Goal: Task Accomplishment & Management: Manage account settings

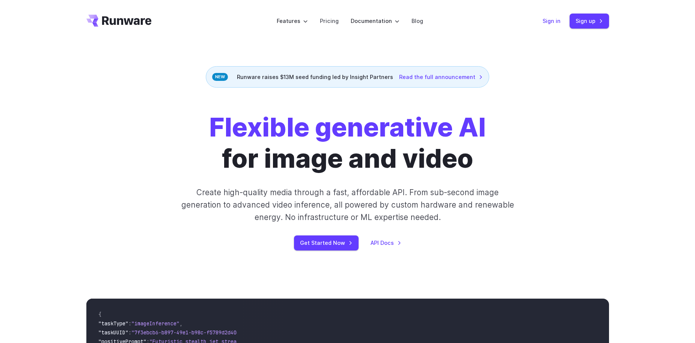
click at [549, 21] on link "Sign in" at bounding box center [552, 21] width 18 height 9
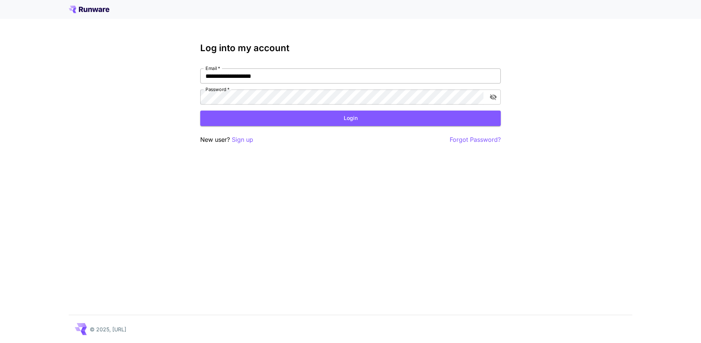
click at [278, 77] on input "**********" at bounding box center [350, 75] width 300 height 15
paste input "email"
type input "**********"
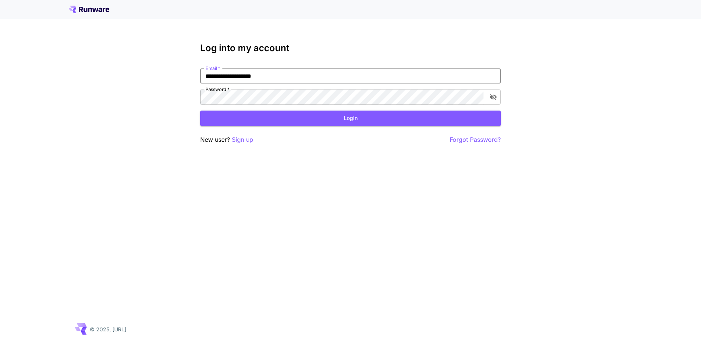
click at [233, 220] on div "**********" at bounding box center [350, 171] width 701 height 343
click at [235, 120] on button "Login" at bounding box center [350, 117] width 300 height 15
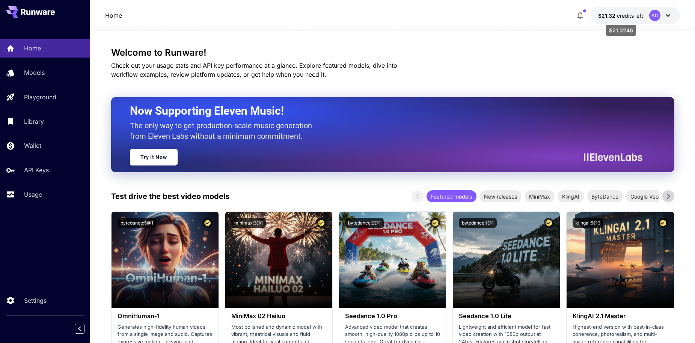
click at [619, 18] on span "credits left" at bounding box center [630, 15] width 26 height 6
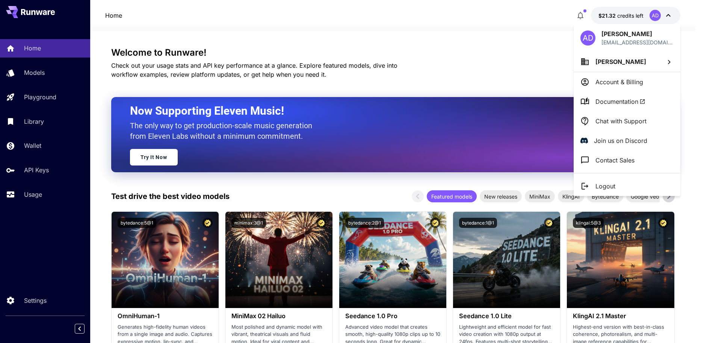
click at [39, 169] on div at bounding box center [350, 171] width 701 height 343
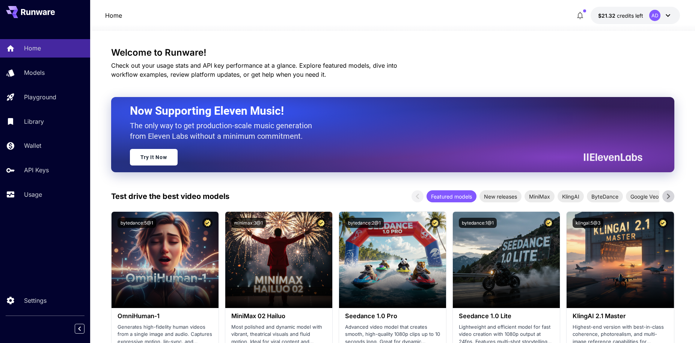
click at [39, 169] on p "API Keys" at bounding box center [36, 169] width 25 height 9
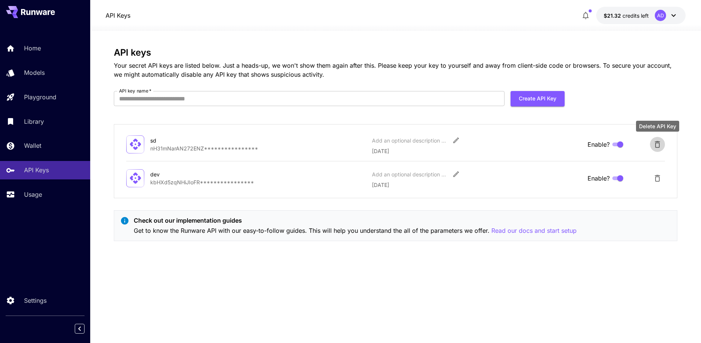
click at [656, 143] on icon "Delete API Key" at bounding box center [657, 144] width 5 height 7
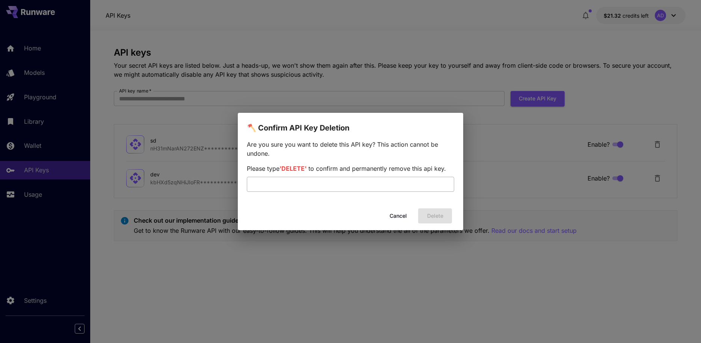
click at [302, 188] on input "text" at bounding box center [350, 184] width 207 height 15
type input "******"
click at [446, 214] on button "Delete" at bounding box center [435, 215] width 34 height 15
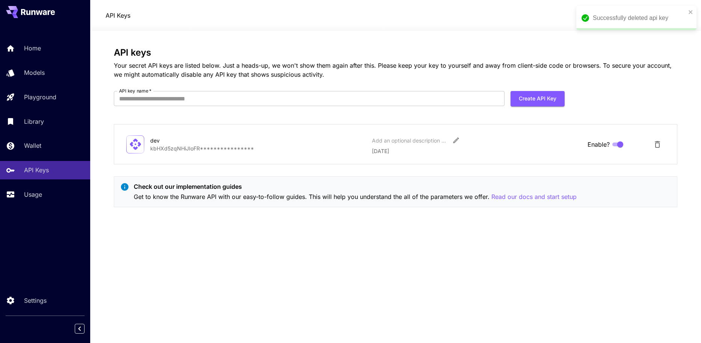
click at [655, 145] on icon "Delete API Key" at bounding box center [657, 144] width 5 height 7
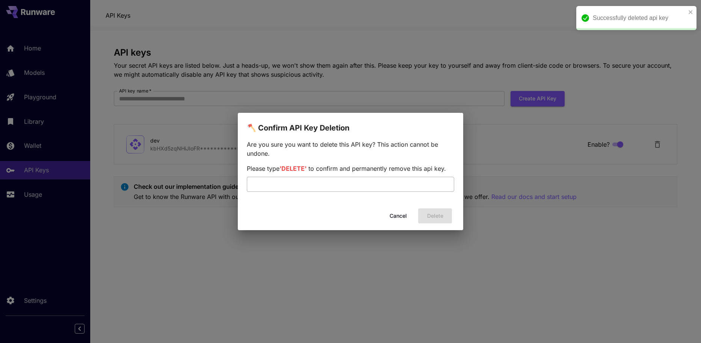
click at [306, 177] on input "text" at bounding box center [350, 184] width 207 height 15
type input "******"
click at [428, 205] on div "🪓 Confirm API Key Deletion Are you sure you want to delete this API key? This a…" at bounding box center [350, 172] width 225 height 118
click at [431, 211] on button "Delete" at bounding box center [435, 215] width 34 height 15
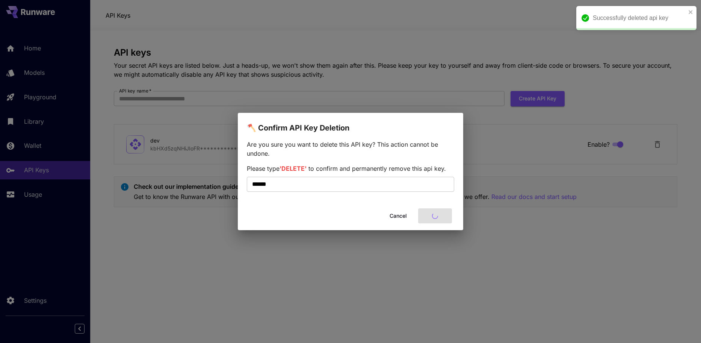
click at [435, 218] on div "Cancel Delete" at bounding box center [350, 215] width 225 height 21
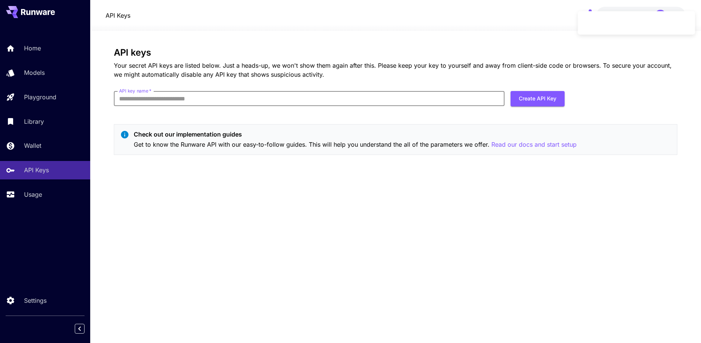
click at [184, 98] on input "API key name   *" at bounding box center [309, 98] width 391 height 15
click at [631, 15] on span "credits left" at bounding box center [635, 15] width 26 height 6
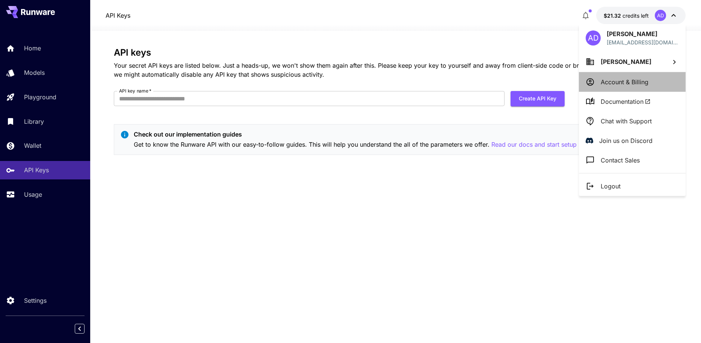
click at [628, 78] on p "Account & Billing" at bounding box center [625, 81] width 48 height 9
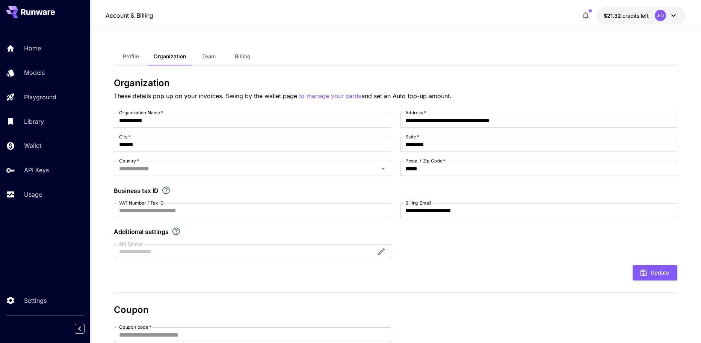
type input "**********"
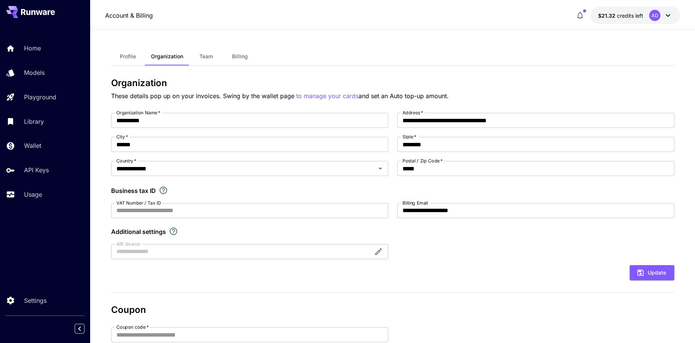
click at [240, 56] on span "Billing" at bounding box center [240, 56] width 16 height 7
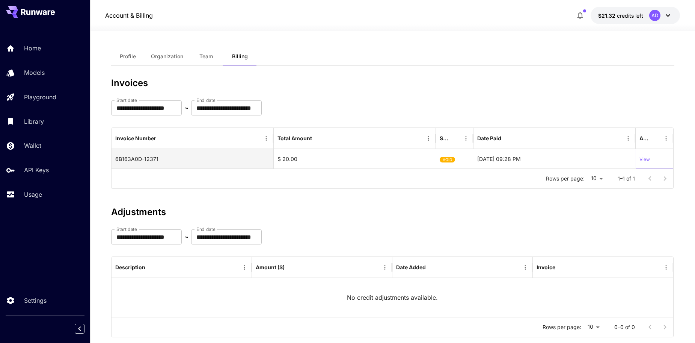
click at [645, 157] on p "View" at bounding box center [645, 159] width 11 height 7
click at [209, 59] on span "Team" at bounding box center [206, 56] width 14 height 7
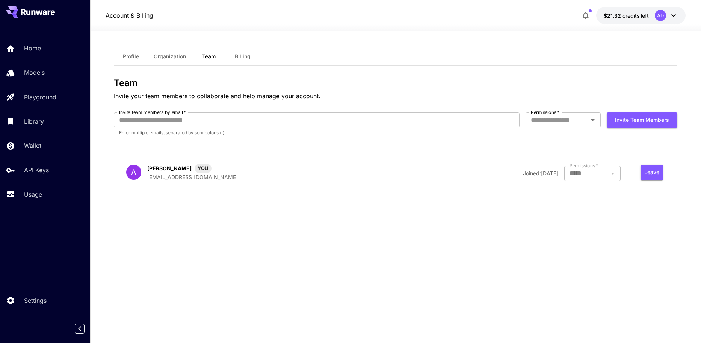
click at [132, 59] on span "Profile" at bounding box center [131, 56] width 16 height 7
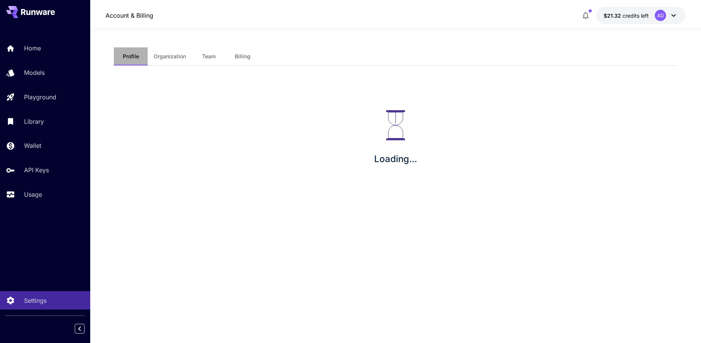
click at [132, 59] on span "Profile" at bounding box center [131, 56] width 16 height 7
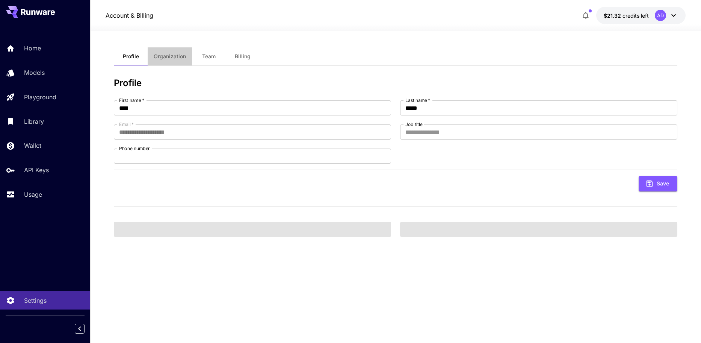
click at [166, 55] on span "Organization" at bounding box center [170, 56] width 32 height 7
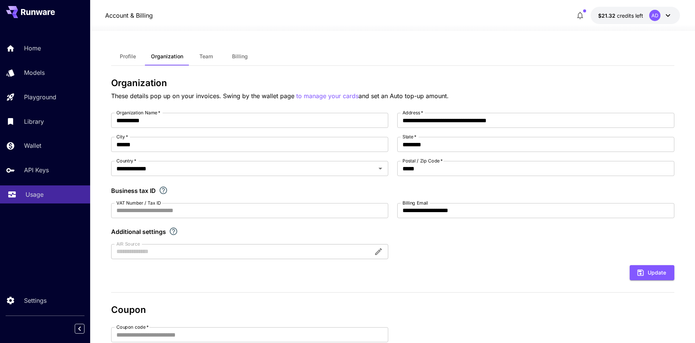
click at [33, 193] on p "Usage" at bounding box center [35, 194] width 18 height 9
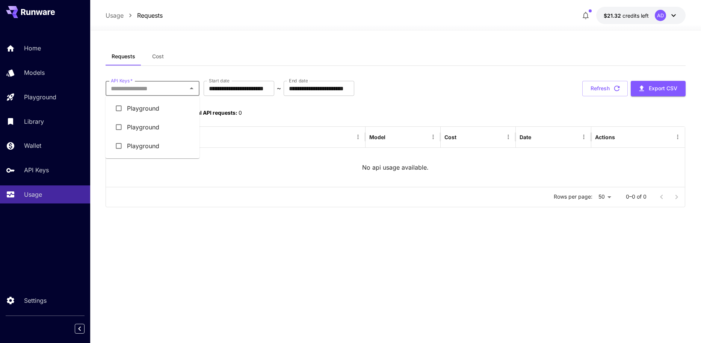
click at [155, 88] on input "API Keys   *" at bounding box center [146, 88] width 77 height 11
click at [248, 90] on input "**********" at bounding box center [239, 88] width 71 height 15
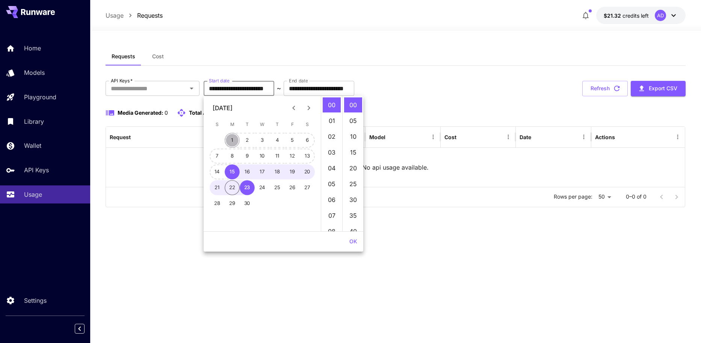
click at [227, 140] on button "1" at bounding box center [232, 140] width 15 height 15
click at [350, 241] on button "OK" at bounding box center [353, 241] width 14 height 14
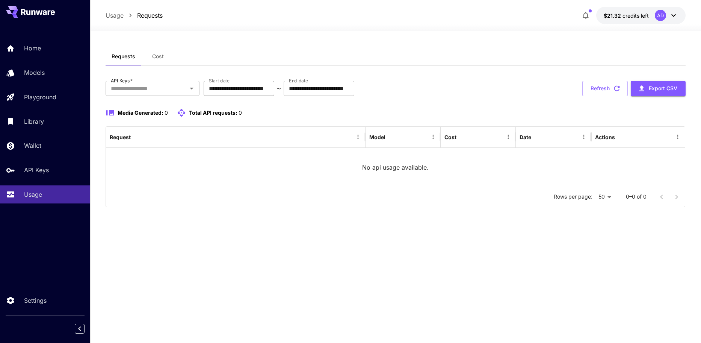
click at [239, 85] on input "**********" at bounding box center [239, 88] width 71 height 15
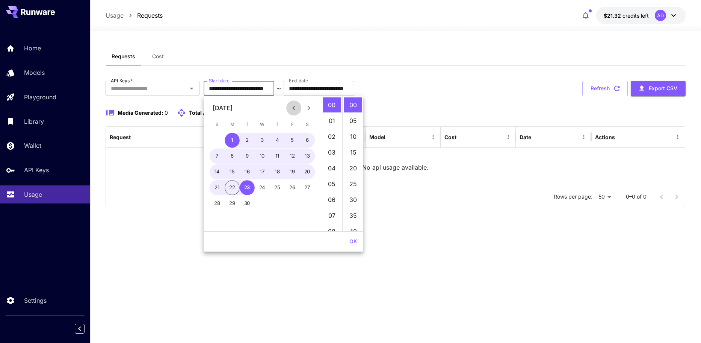
click at [291, 106] on icon "Previous month" at bounding box center [293, 107] width 9 height 9
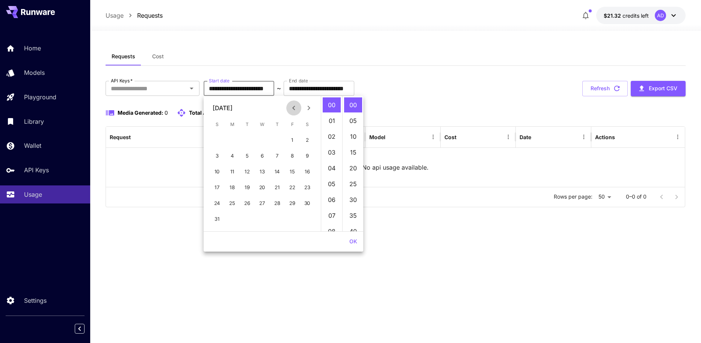
click at [291, 106] on icon "Previous month" at bounding box center [293, 107] width 9 height 9
click at [250, 142] on button "1" at bounding box center [247, 140] width 15 height 15
type input "**********"
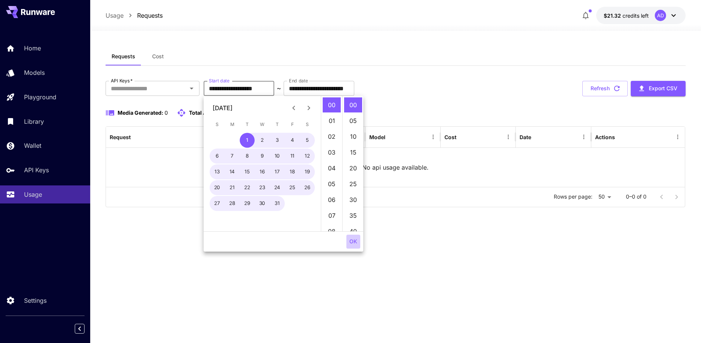
drag, startPoint x: 358, startPoint y: 247, endPoint x: 354, endPoint y: 241, distance: 7.5
click at [358, 247] on button "OK" at bounding box center [353, 241] width 14 height 14
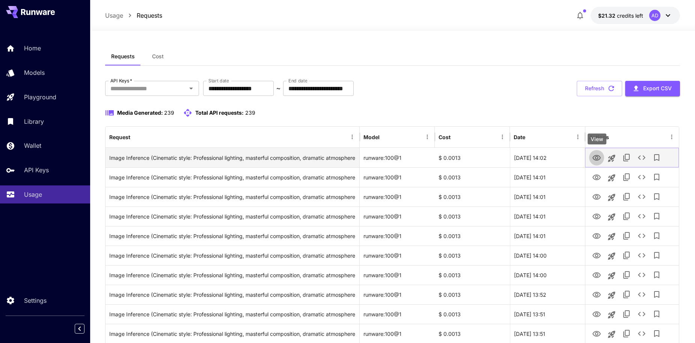
click at [599, 159] on icon "View" at bounding box center [597, 158] width 8 height 6
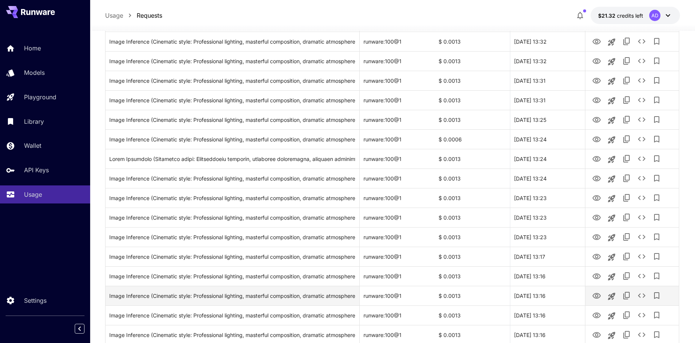
scroll to position [824, 0]
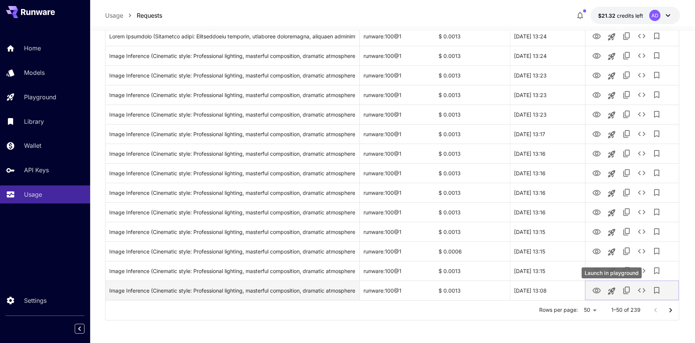
click at [614, 293] on icon "Launch in playground" at bounding box center [611, 290] width 9 height 9
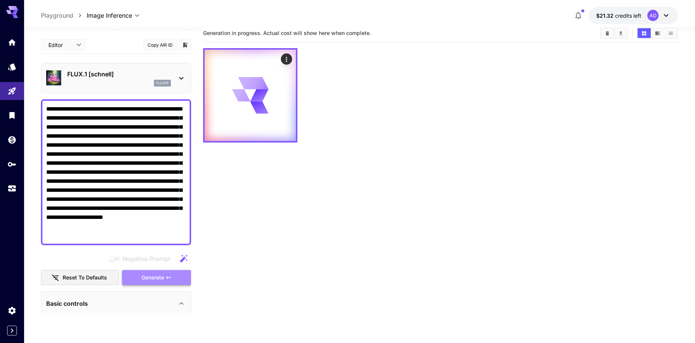
click at [138, 281] on button "Generate" at bounding box center [156, 277] width 69 height 15
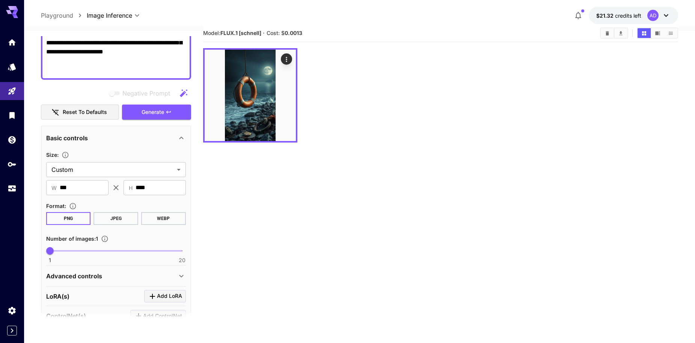
scroll to position [225, 0]
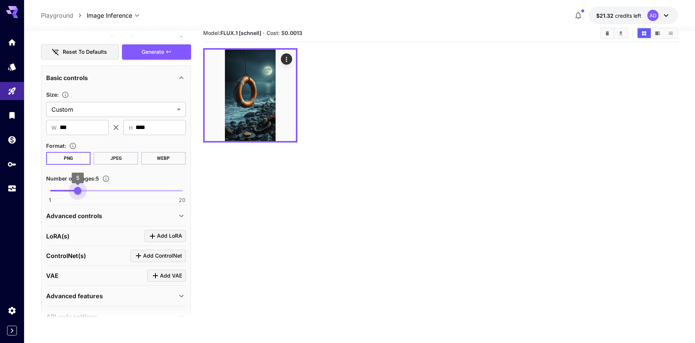
type input "*"
drag, startPoint x: 50, startPoint y: 191, endPoint x: 72, endPoint y: 192, distance: 22.2
click at [72, 192] on span "4" at bounding box center [71, 191] width 8 height 8
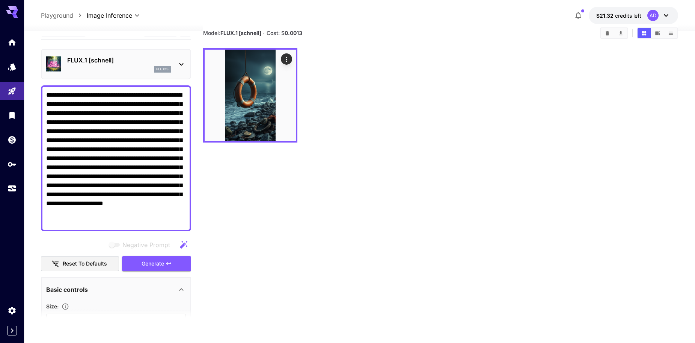
scroll to position [0, 0]
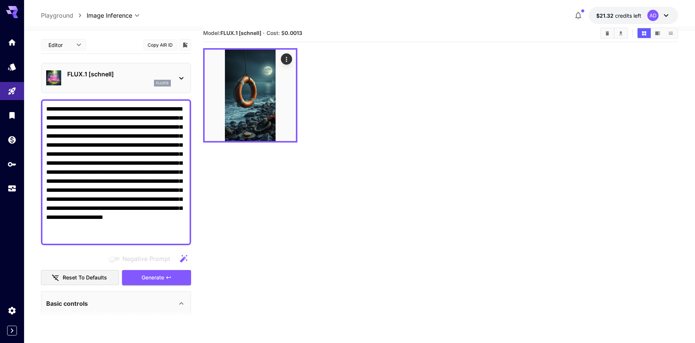
click at [178, 79] on icon at bounding box center [181, 78] width 9 height 9
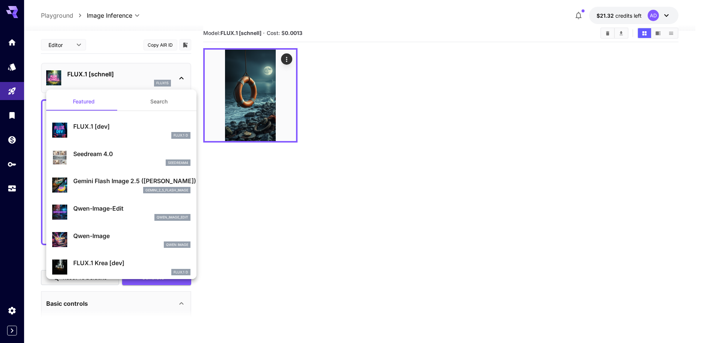
click at [178, 79] on div at bounding box center [350, 171] width 701 height 343
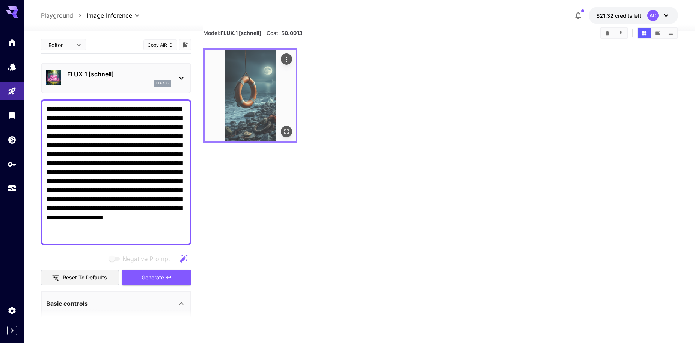
click at [232, 95] on img at bounding box center [250, 95] width 91 height 91
click at [291, 130] on button "Open in fullscreen" at bounding box center [286, 131] width 11 height 11
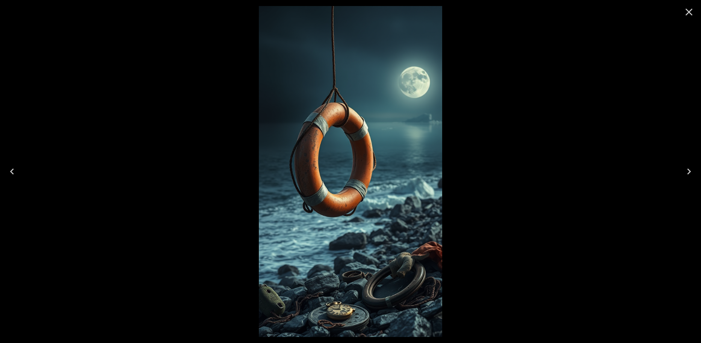
click at [692, 12] on icon "Close" at bounding box center [689, 12] width 12 height 12
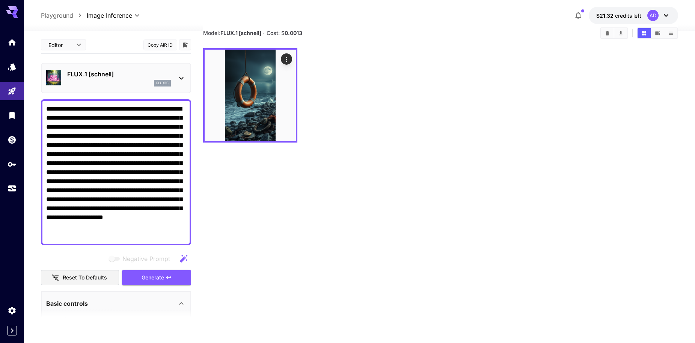
click at [631, 16] on span "credits left" at bounding box center [628, 15] width 26 height 6
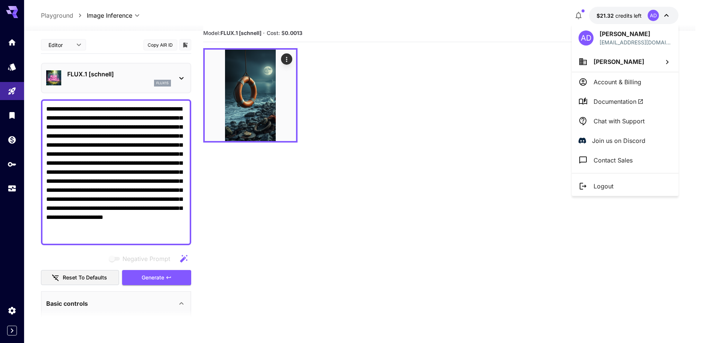
click at [537, 228] on div at bounding box center [350, 171] width 701 height 343
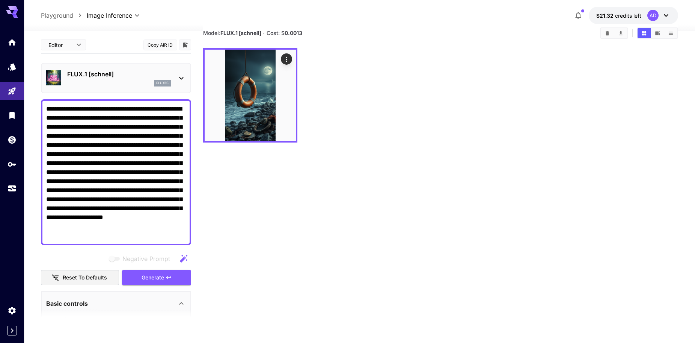
click at [582, 16] on icon "button" at bounding box center [578, 15] width 9 height 9
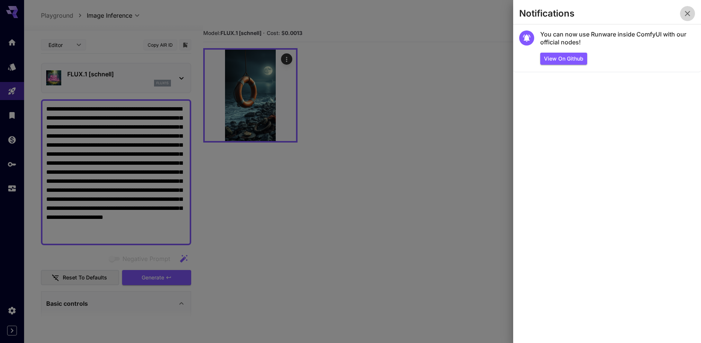
click at [682, 15] on button "button" at bounding box center [687, 13] width 15 height 15
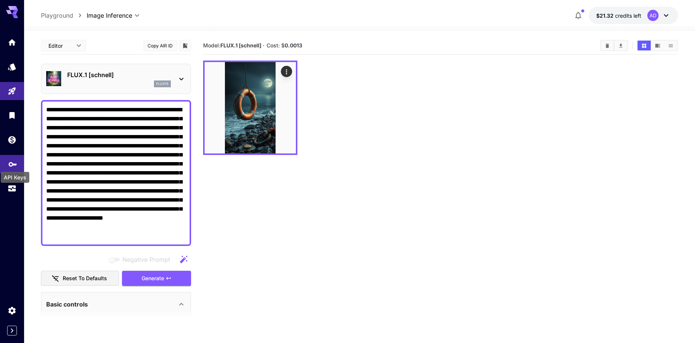
click at [12, 165] on icon "API Keys" at bounding box center [12, 161] width 9 height 9
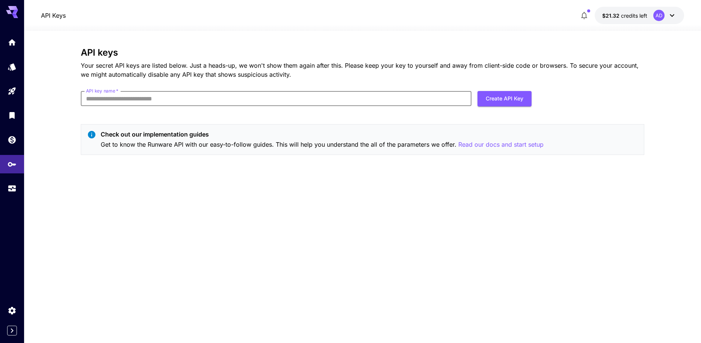
click at [169, 101] on input "API key name   *" at bounding box center [276, 98] width 391 height 15
type input "*****"
click at [498, 98] on button "Create API Key" at bounding box center [504, 98] width 54 height 15
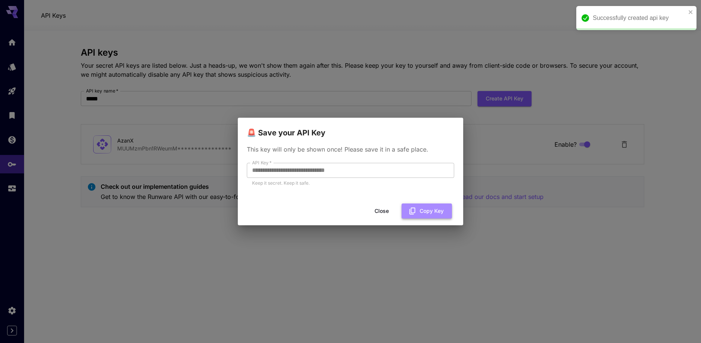
click at [422, 211] on button "Copy Key" at bounding box center [427, 210] width 50 height 15
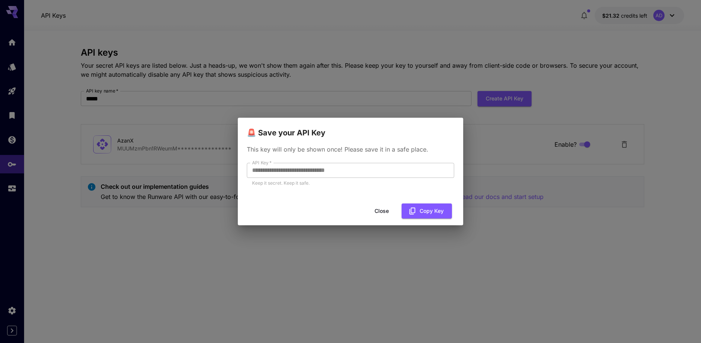
click at [382, 213] on button "Close" at bounding box center [382, 210] width 34 height 15
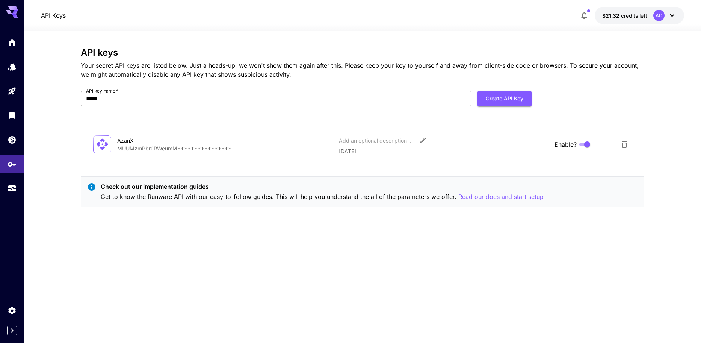
drag, startPoint x: 362, startPoint y: 320, endPoint x: 364, endPoint y: 316, distance: 4.9
click at [362, 320] on div "**********" at bounding box center [362, 186] width 563 height 279
click at [12, 71] on link at bounding box center [12, 66] width 24 height 18
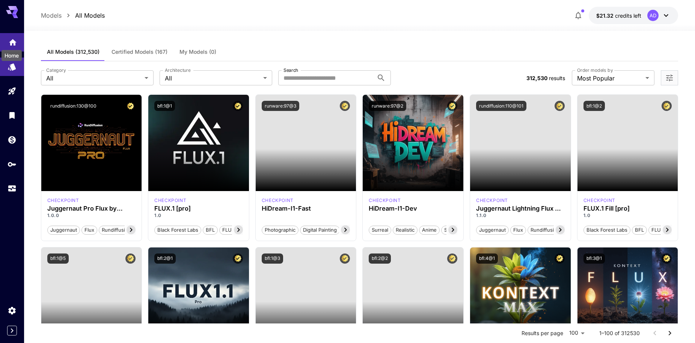
click at [9, 41] on icon "Home" at bounding box center [12, 40] width 9 height 9
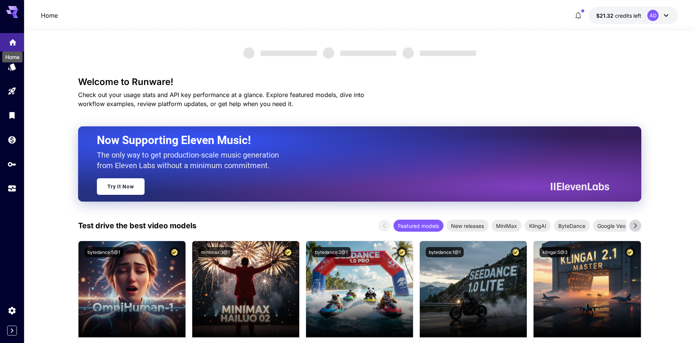
click at [9, 41] on icon "Home" at bounding box center [12, 40] width 9 height 9
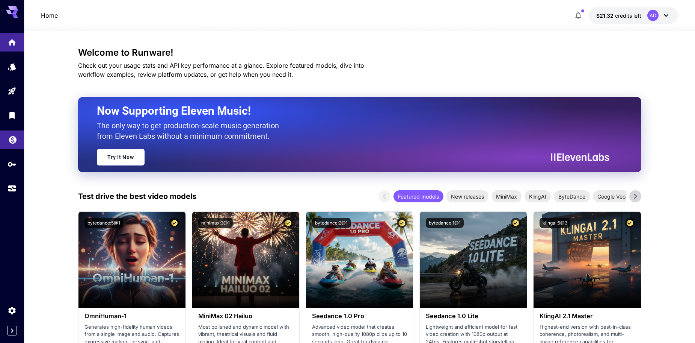
click at [8, 143] on link at bounding box center [12, 139] width 24 height 18
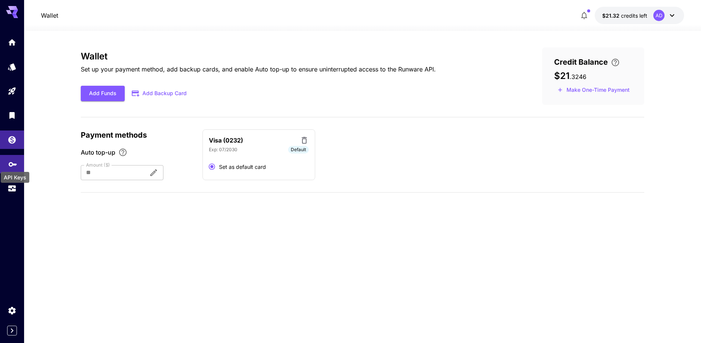
click at [11, 159] on icon "API Keys" at bounding box center [12, 161] width 9 height 9
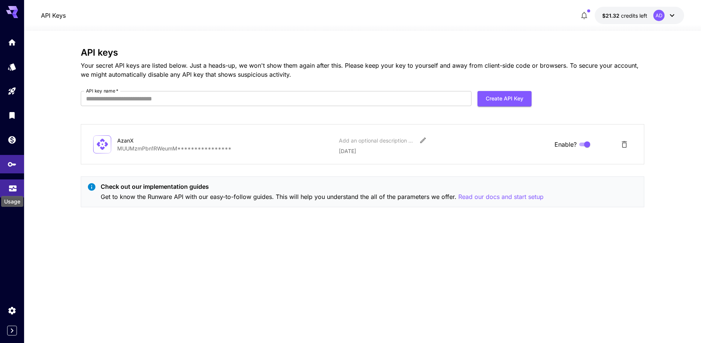
click at [12, 187] on icon "Usage" at bounding box center [13, 185] width 8 height 4
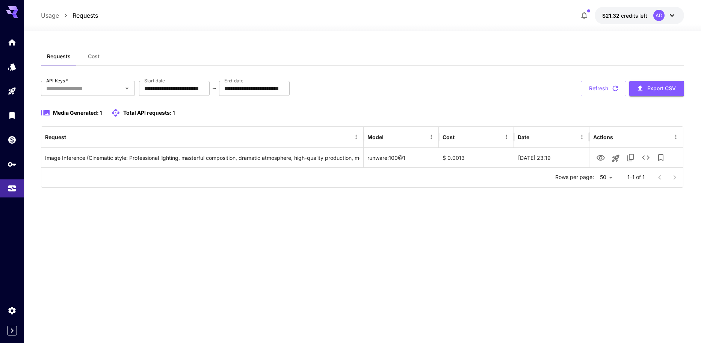
drag, startPoint x: 604, startPoint y: 193, endPoint x: 608, endPoint y: 184, distance: 9.6
click at [604, 193] on div "**********" at bounding box center [362, 120] width 643 height 146
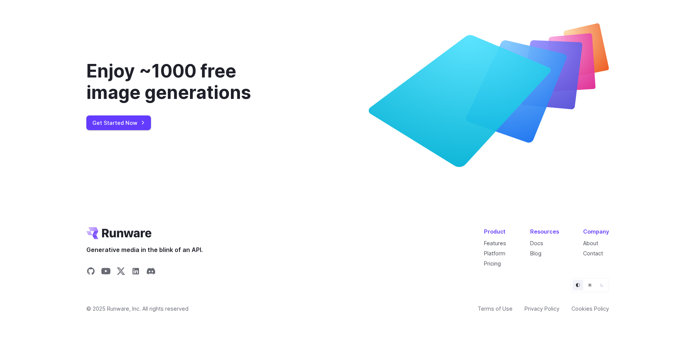
scroll to position [2882, 0]
click at [504, 261] on li "Pricing" at bounding box center [495, 263] width 22 height 9
click at [501, 262] on link "Pricing" at bounding box center [492, 263] width 17 height 6
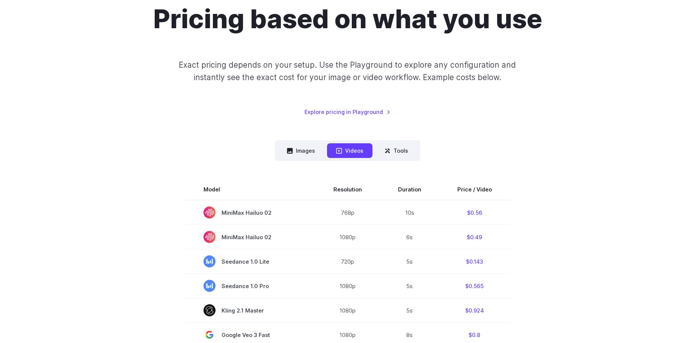
scroll to position [75, 0]
click at [315, 159] on nav "Images Videos Tools ****** ****** *****" at bounding box center [347, 150] width 145 height 21
click at [312, 154] on button "Images" at bounding box center [301, 150] width 46 height 15
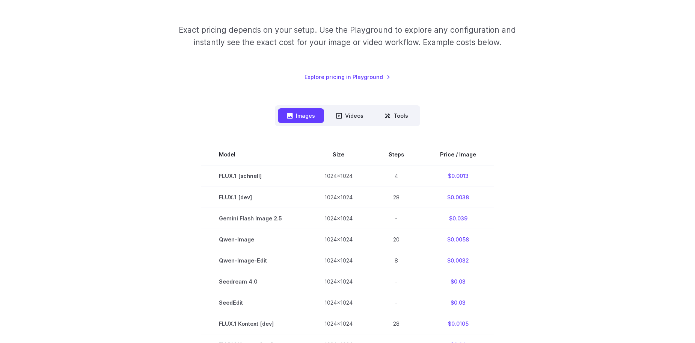
scroll to position [113, 0]
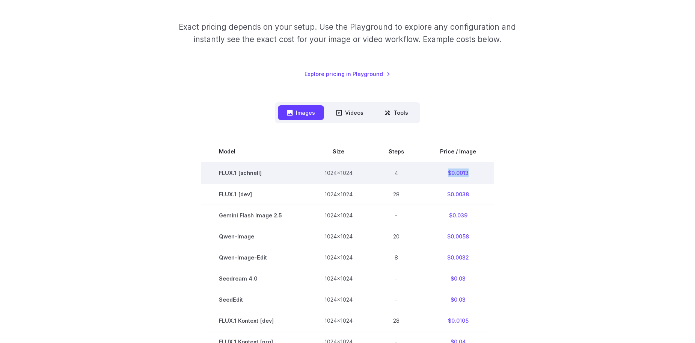
drag, startPoint x: 468, startPoint y: 174, endPoint x: 442, endPoint y: 172, distance: 26.0
click at [442, 172] on td "$0.0013" at bounding box center [458, 172] width 72 height 21
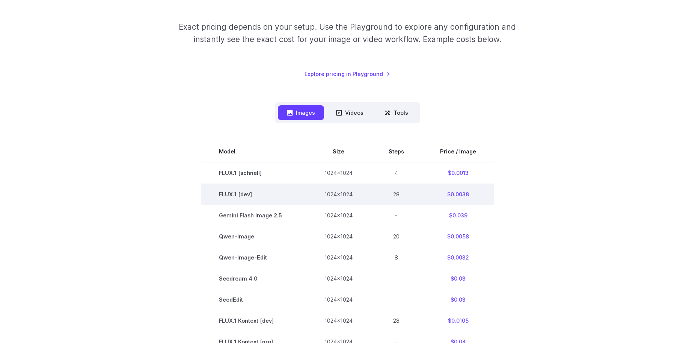
click at [461, 195] on td "$0.0038" at bounding box center [458, 193] width 72 height 21
drag, startPoint x: 461, startPoint y: 194, endPoint x: 448, endPoint y: 194, distance: 12.8
click at [448, 194] on td "$0.0038" at bounding box center [458, 193] width 72 height 21
